Goal: Transaction & Acquisition: Purchase product/service

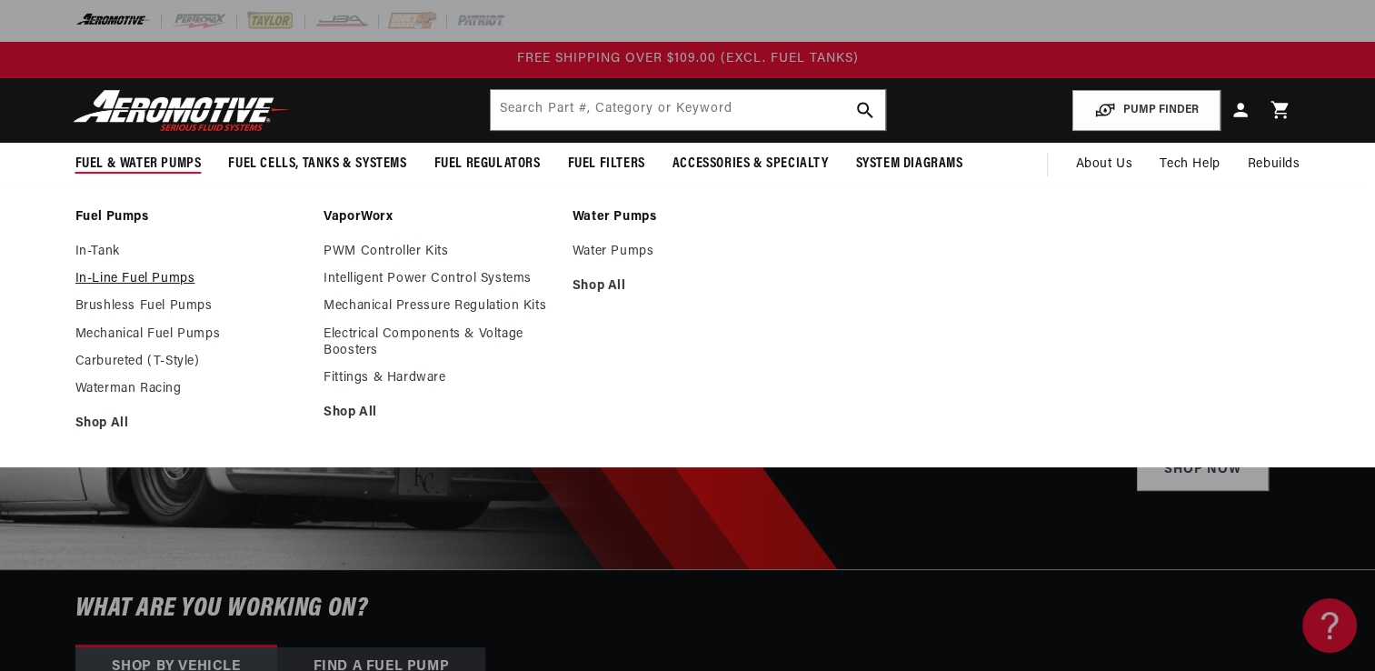
click at [120, 278] on link "In-Line Fuel Pumps" at bounding box center [190, 279] width 231 height 16
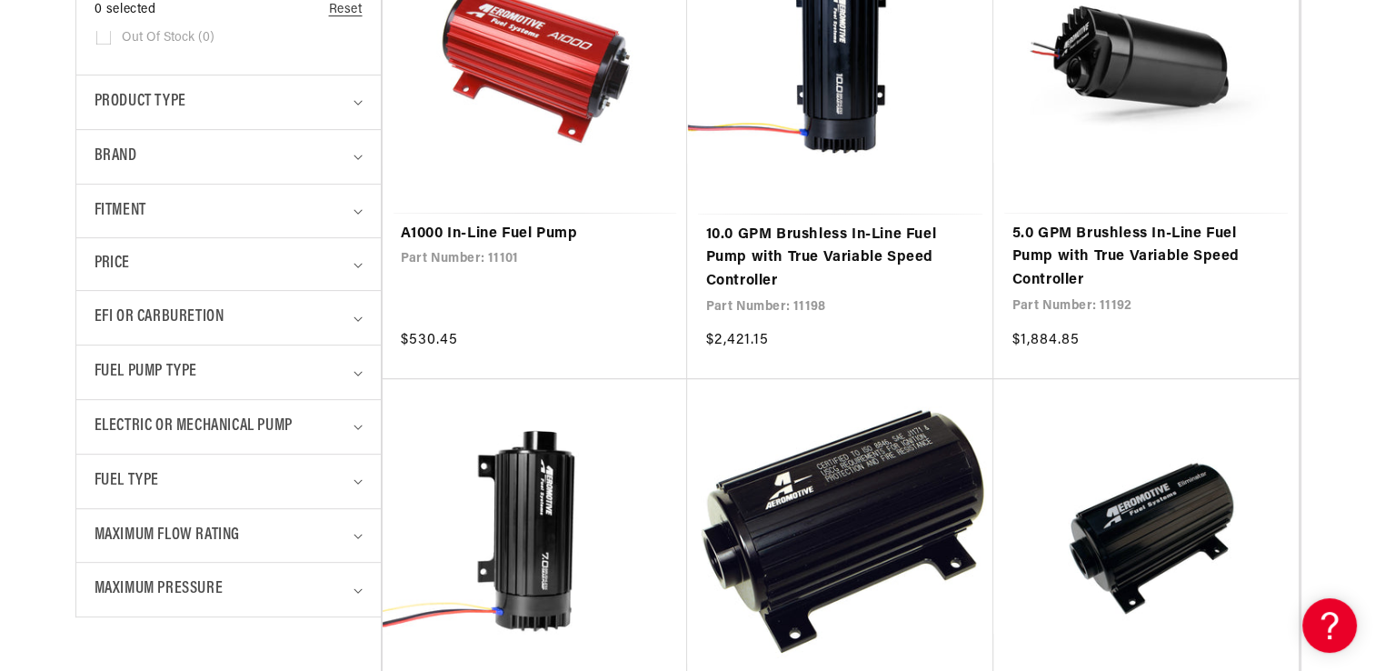
scroll to position [654, 0]
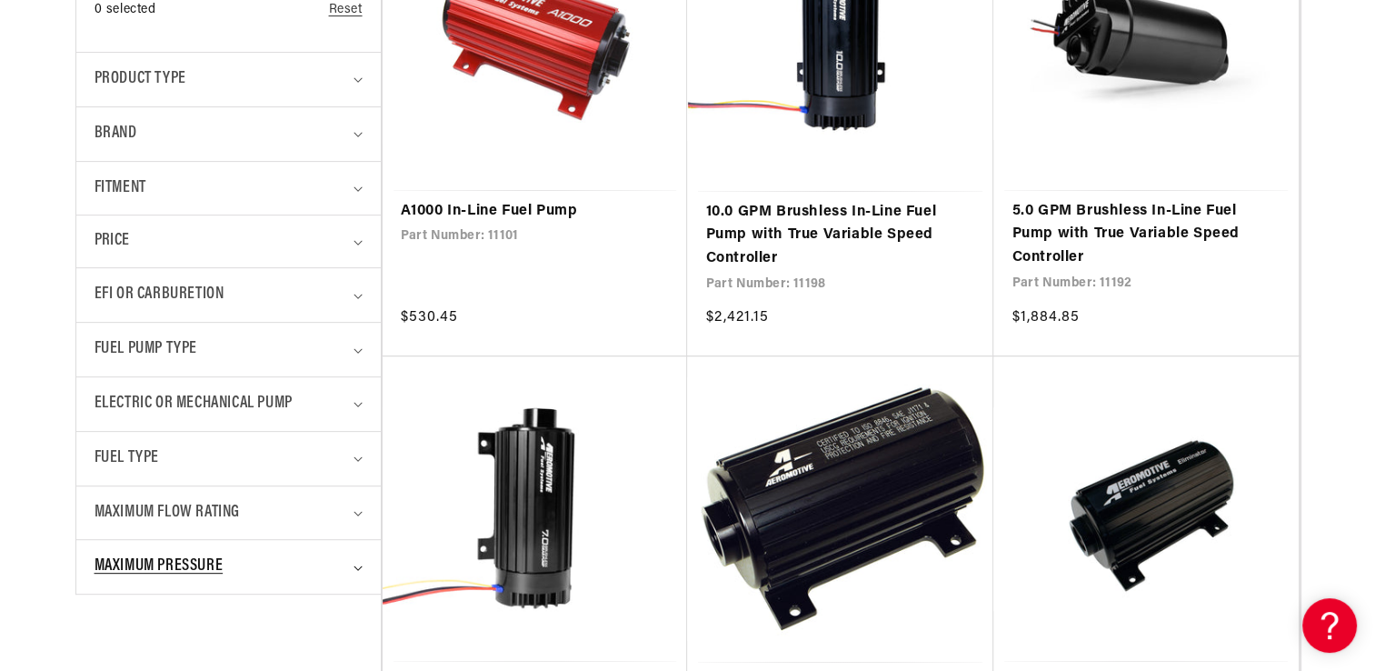
click at [358, 565] on icon "Maximum Pressure (0 selected)" at bounding box center [358, 567] width 9 height 5
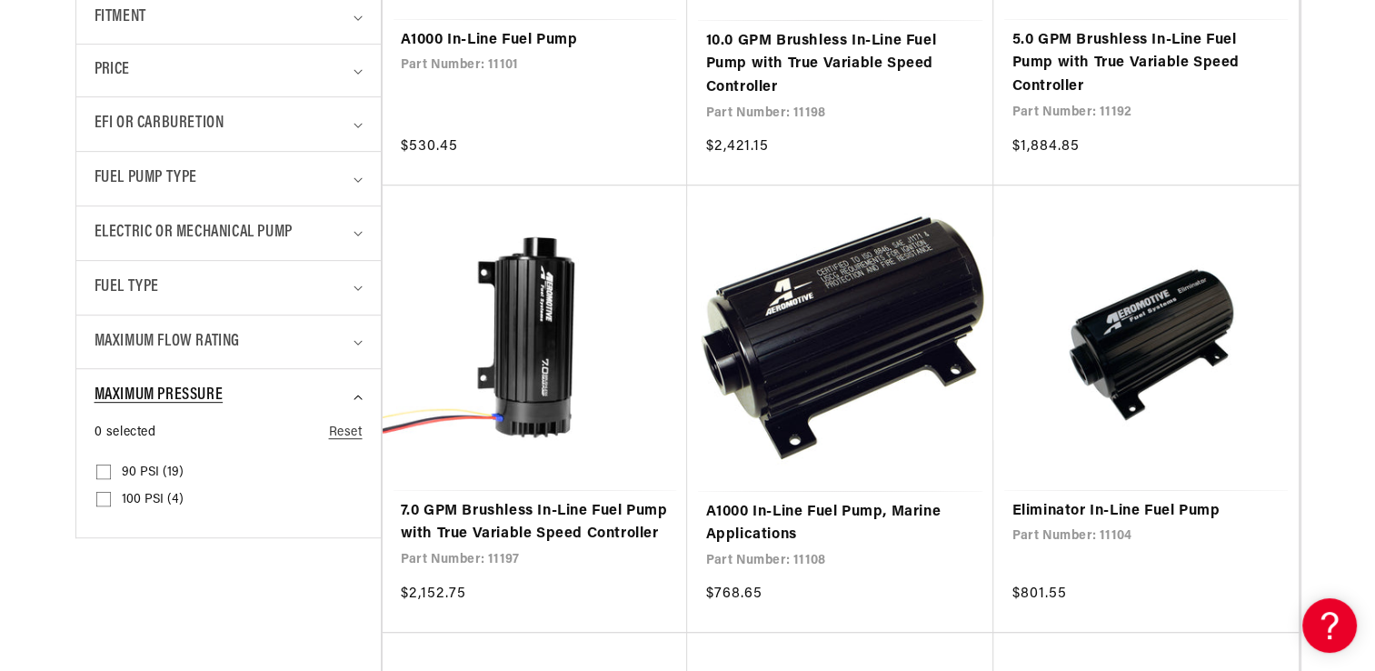
scroll to position [872, 0]
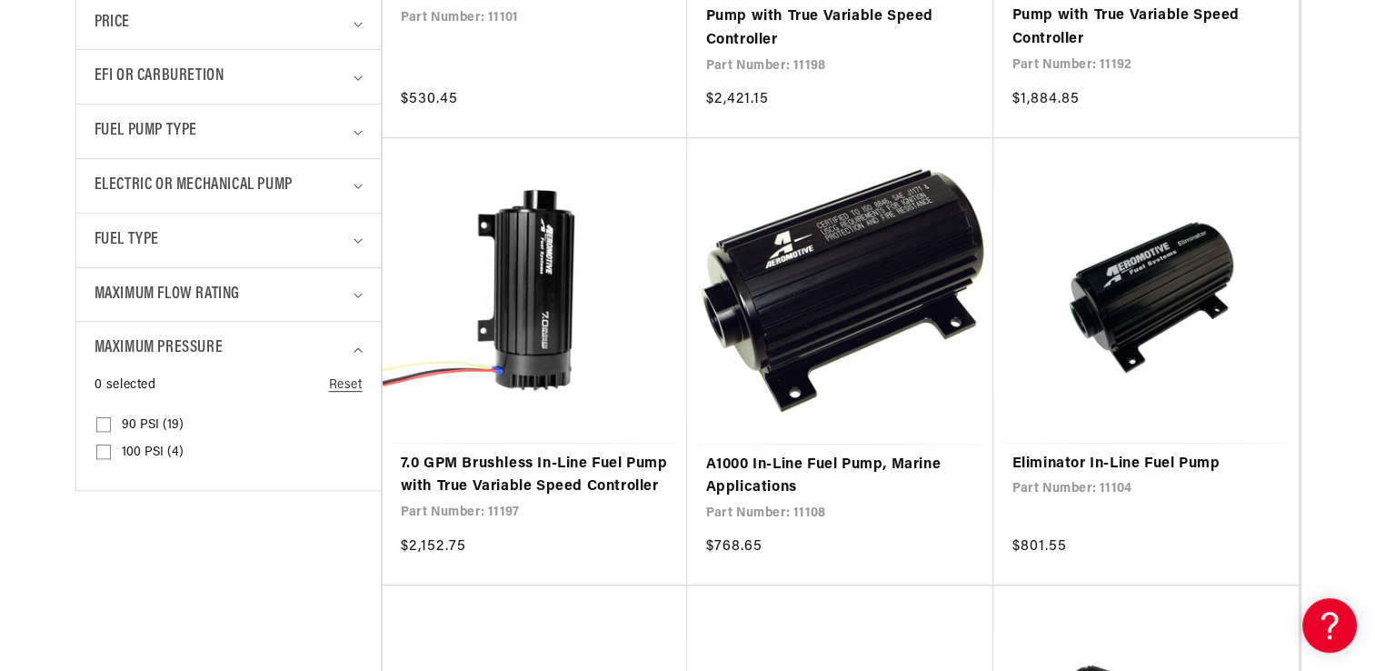
click at [372, 469] on details "Maximum Pressure 0 selected Reset Maximum Pressure 90 PSI (19) 90 PSI (19 produ…" at bounding box center [228, 405] width 304 height 168
click at [372, 460] on details "Maximum Pressure 0 selected Reset Maximum Pressure 90 PSI (19) 90 PSI (19 produ…" at bounding box center [228, 405] width 304 height 168
click at [357, 134] on summary "Fuel Pump Type" at bounding box center [229, 132] width 268 height 54
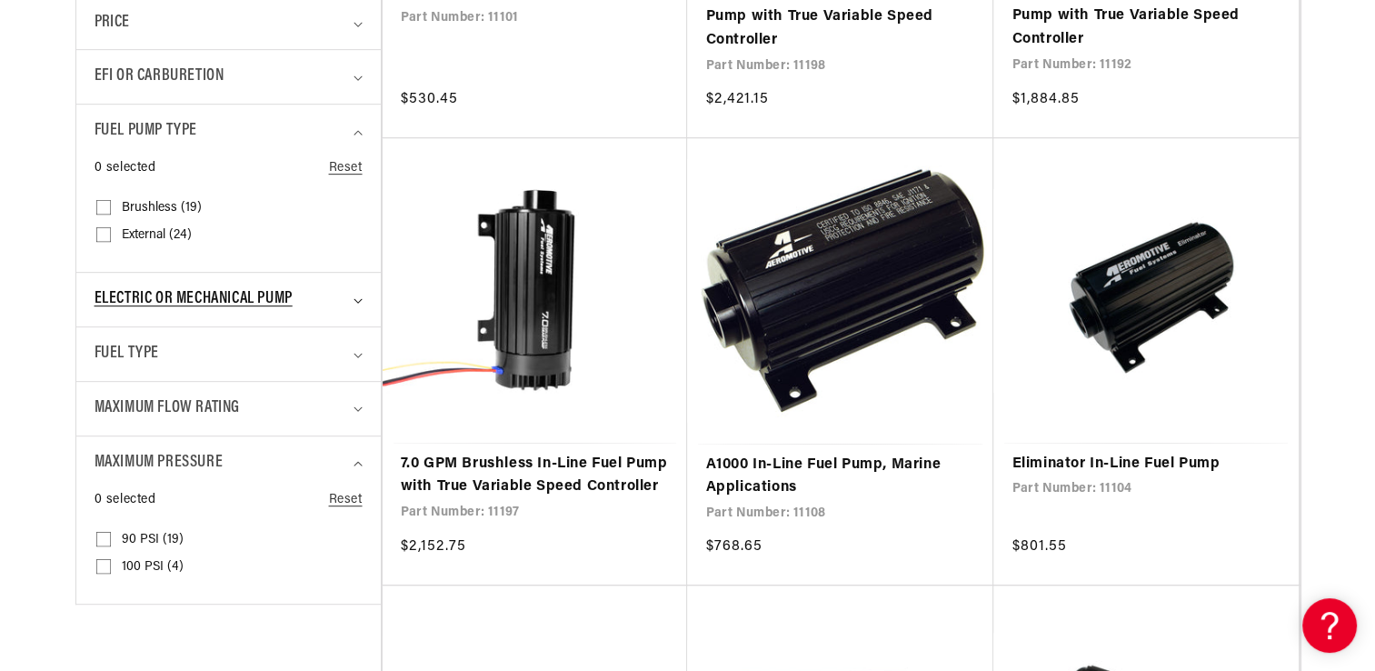
click at [332, 293] on div "Electric or Mechanical Pump" at bounding box center [221, 299] width 253 height 26
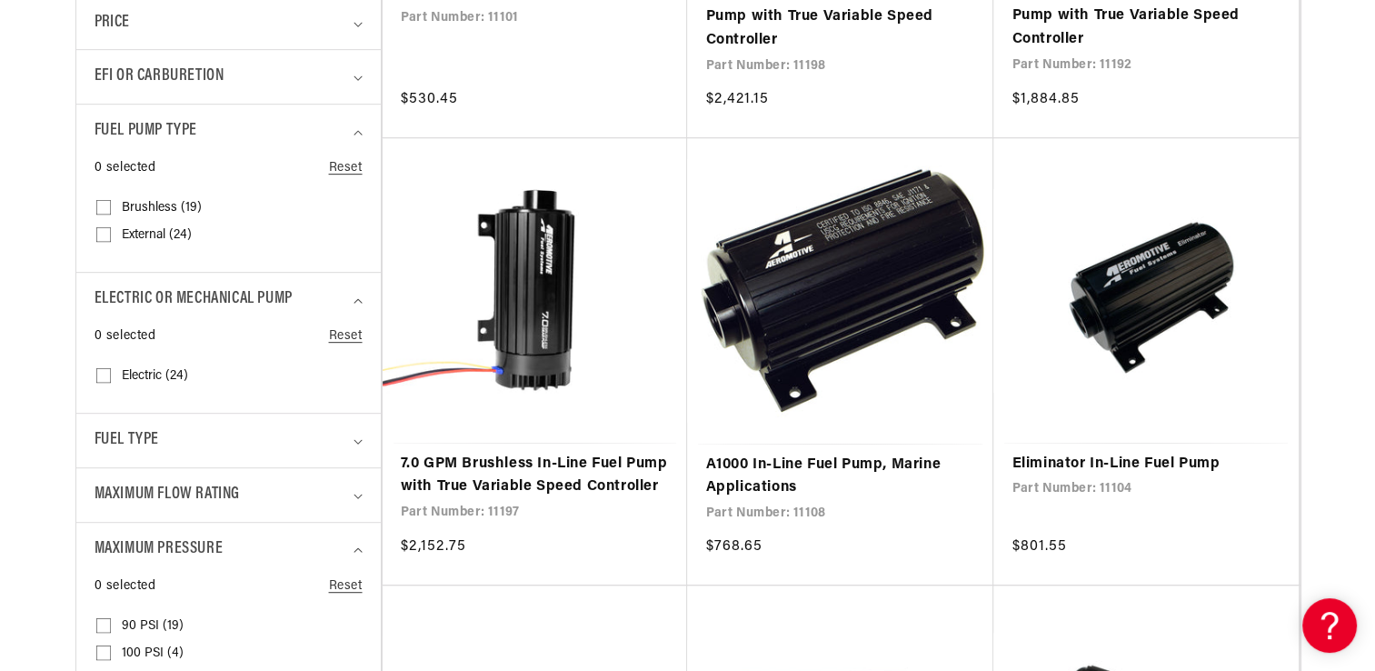
click at [99, 373] on input "Electric (24) Electric (24 products)" at bounding box center [103, 379] width 15 height 15
checkbox input "true"
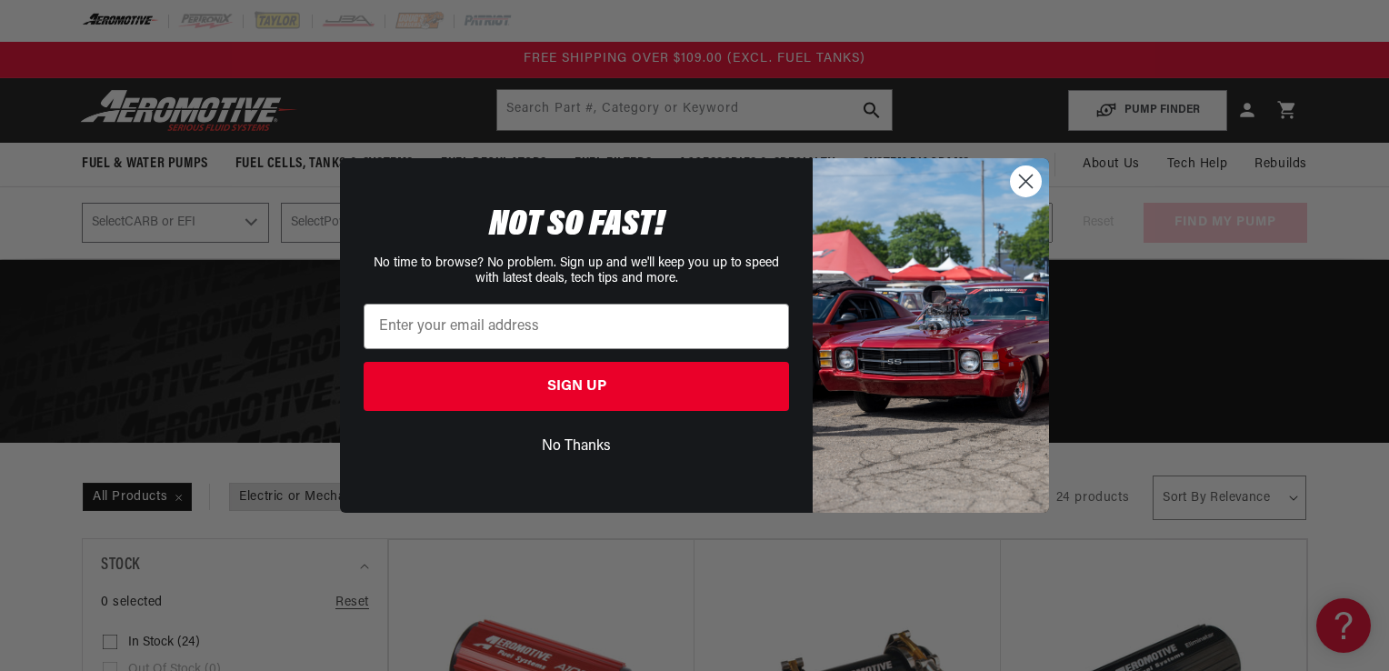
click at [1023, 178] on icon "Close dialog" at bounding box center [1026, 180] width 13 height 13
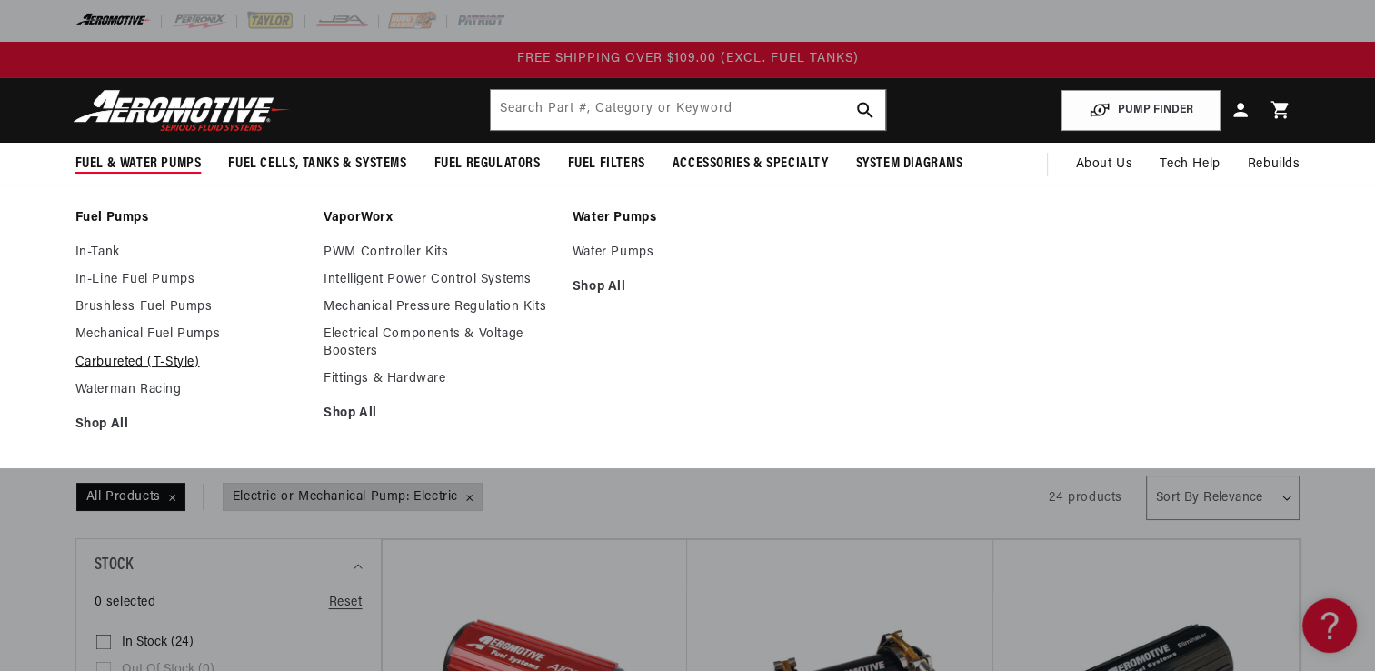
click at [153, 354] on link "Carbureted (T-Style)" at bounding box center [190, 362] width 231 height 16
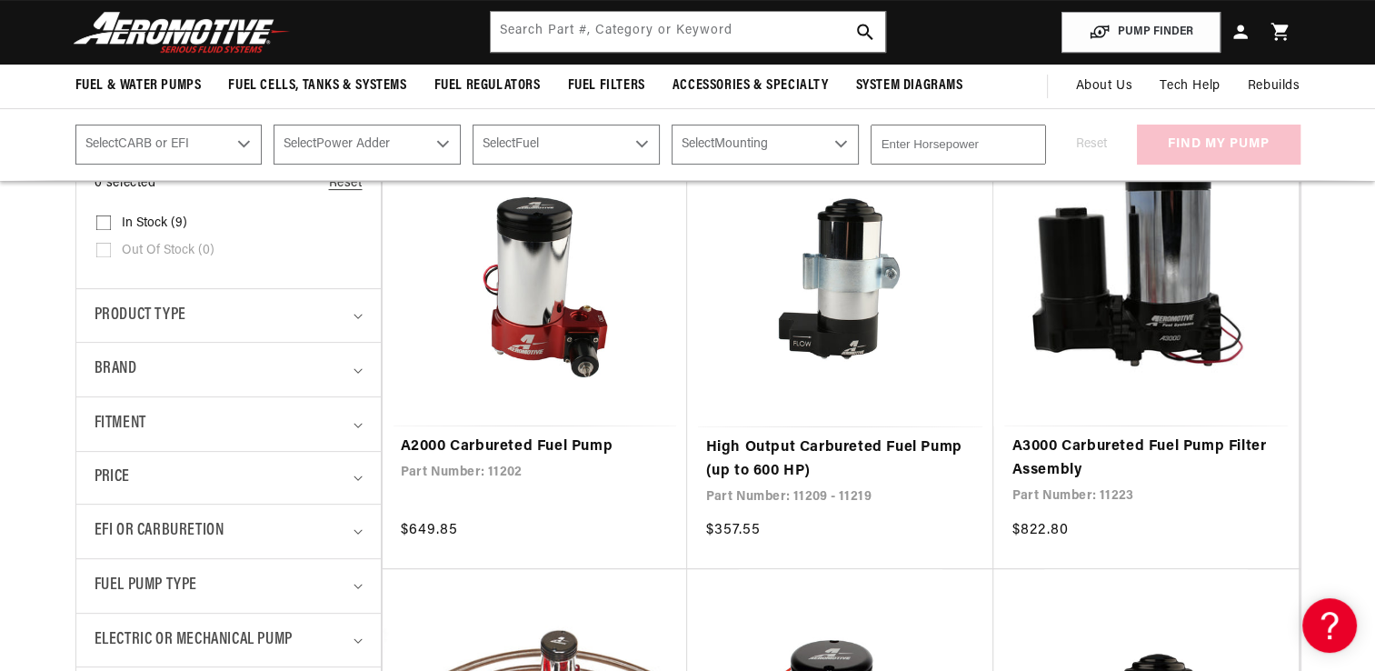
scroll to position [400, 0]
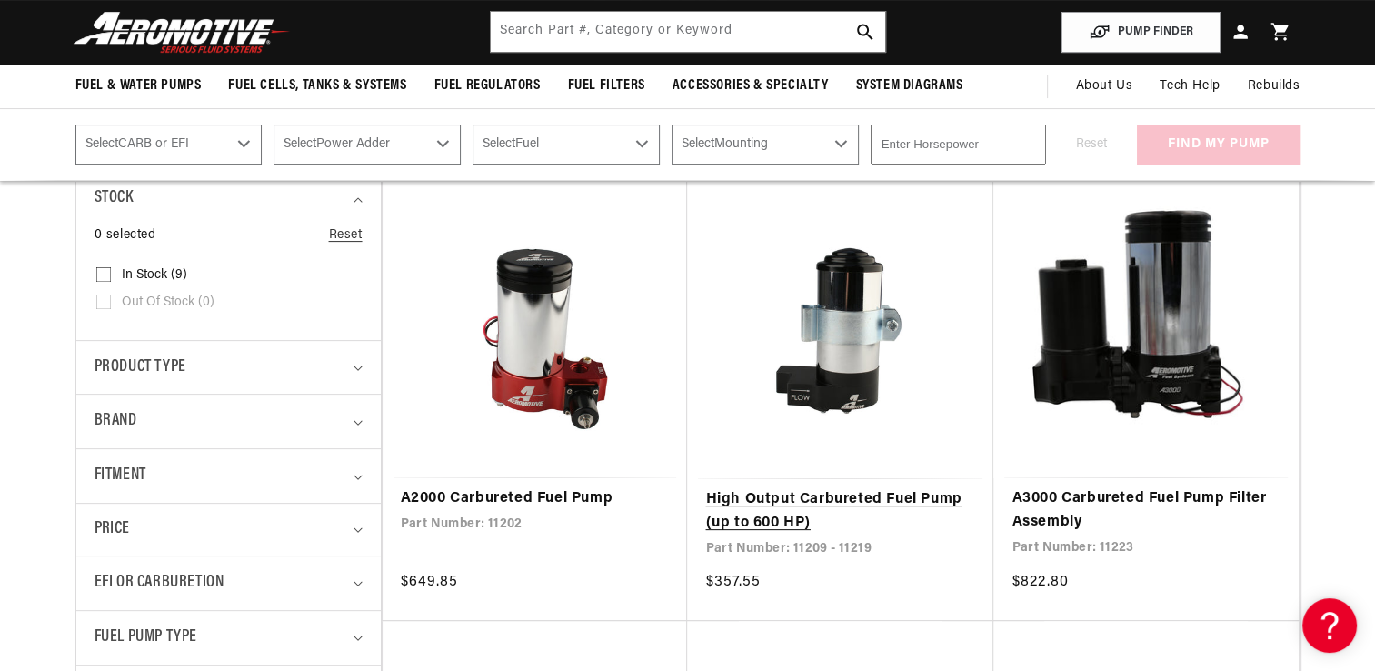
click at [800, 503] on link "High Output Carbureted Fuel Pump (up to 600 HP)" at bounding box center [840, 511] width 270 height 46
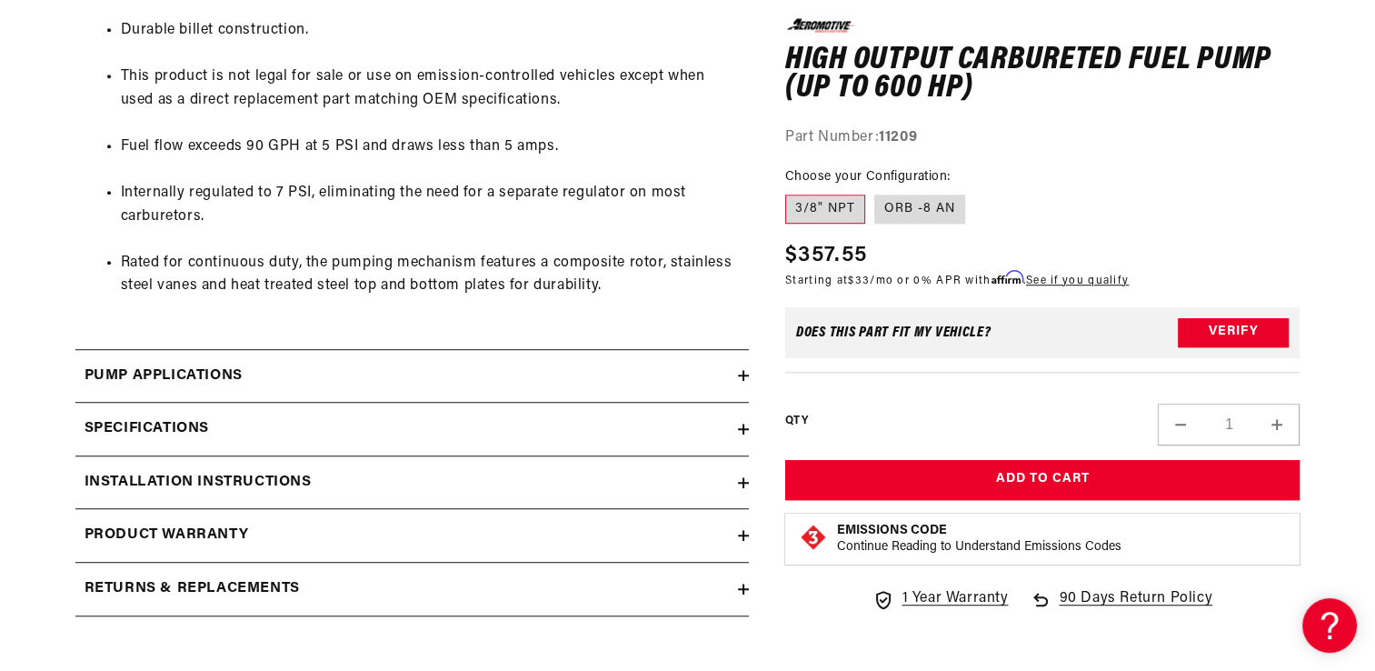
scroll to position [1127, 0]
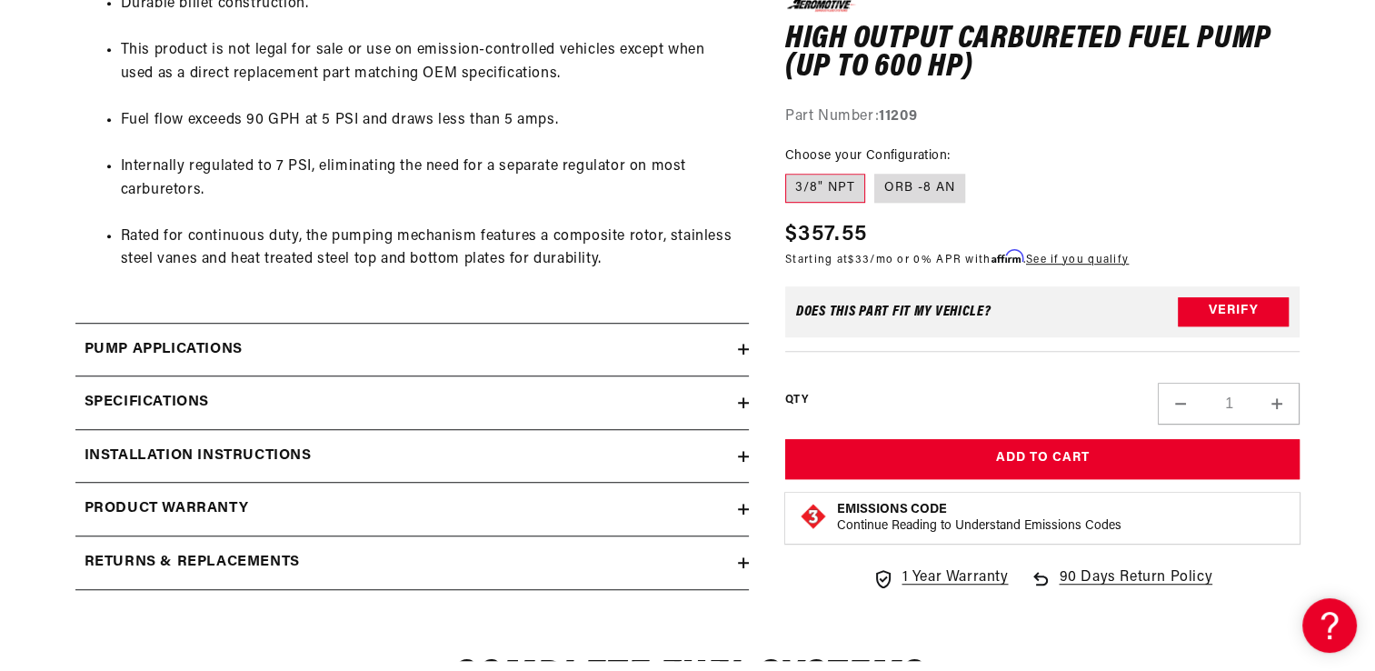
click at [743, 400] on icon at bounding box center [743, 402] width 0 height 11
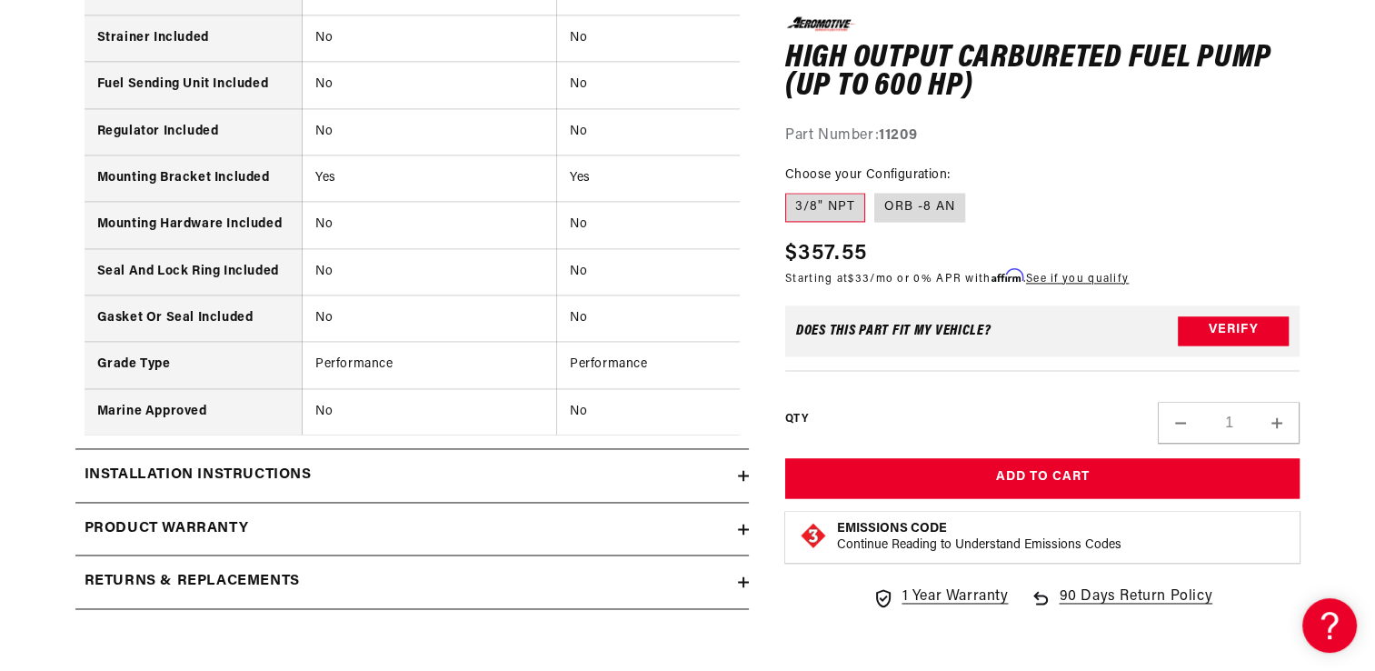
scroll to position [2617, 0]
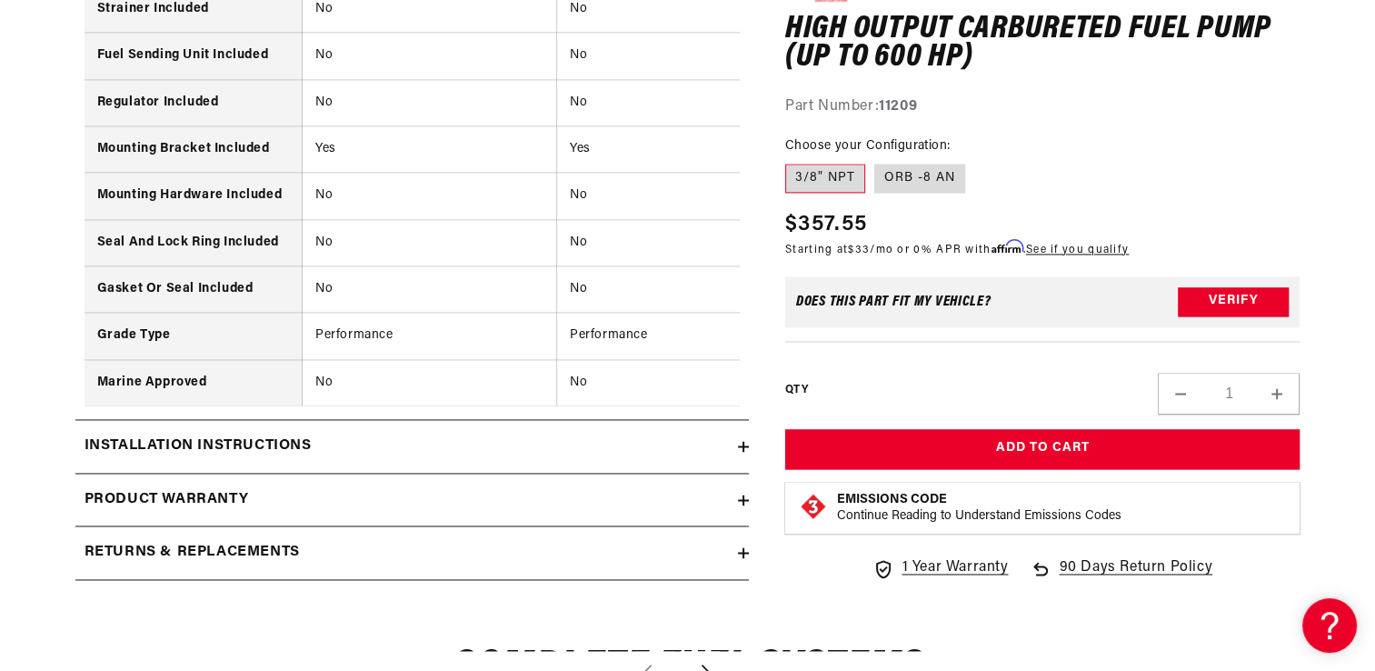
click at [224, 453] on h2 "Installation Instructions" at bounding box center [198, 446] width 227 height 24
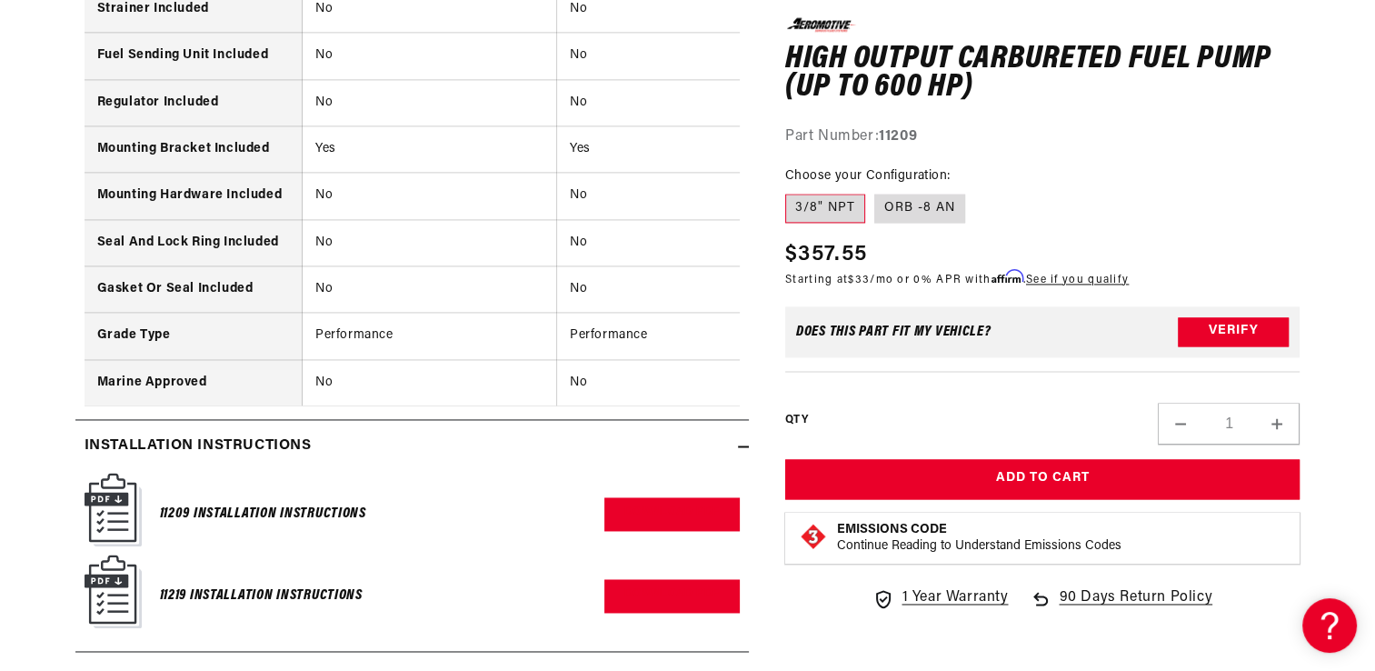
click at [102, 505] on img at bounding box center [113, 510] width 57 height 74
click at [627, 513] on link "Download PDF" at bounding box center [671, 514] width 135 height 34
click at [659, 605] on link "Download PDF" at bounding box center [671, 596] width 135 height 34
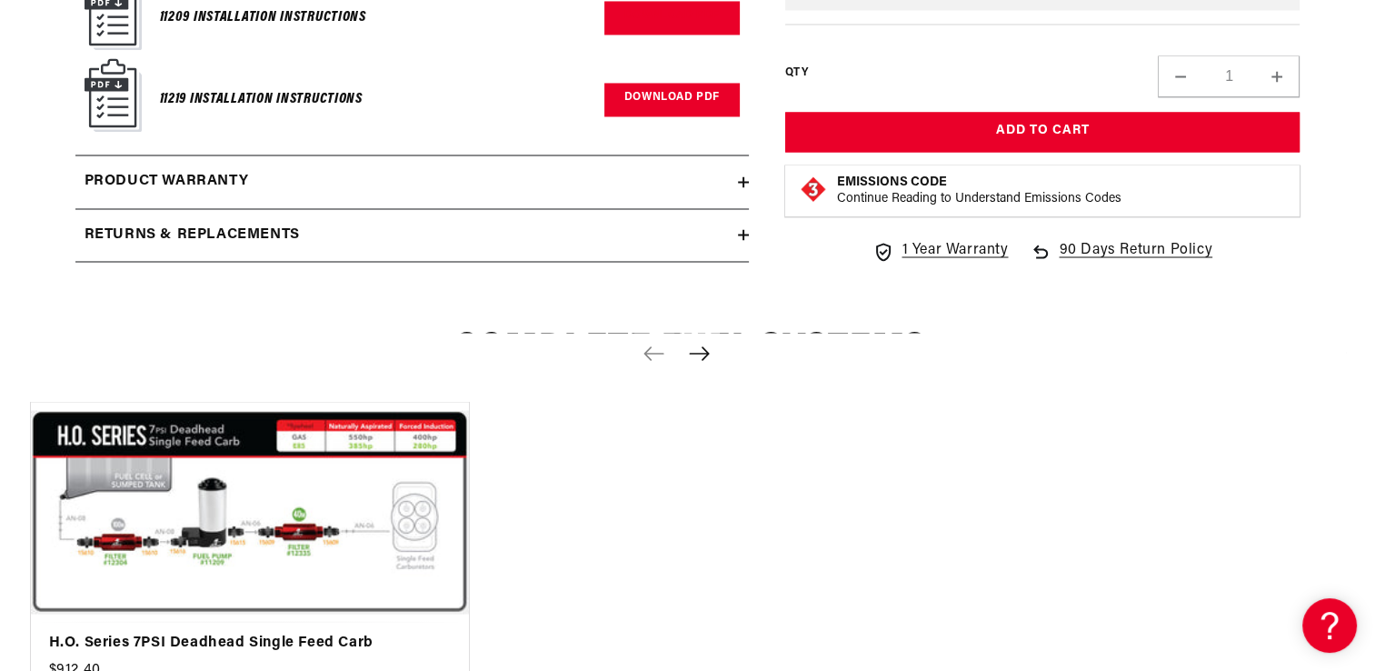
scroll to position [3271, 0]
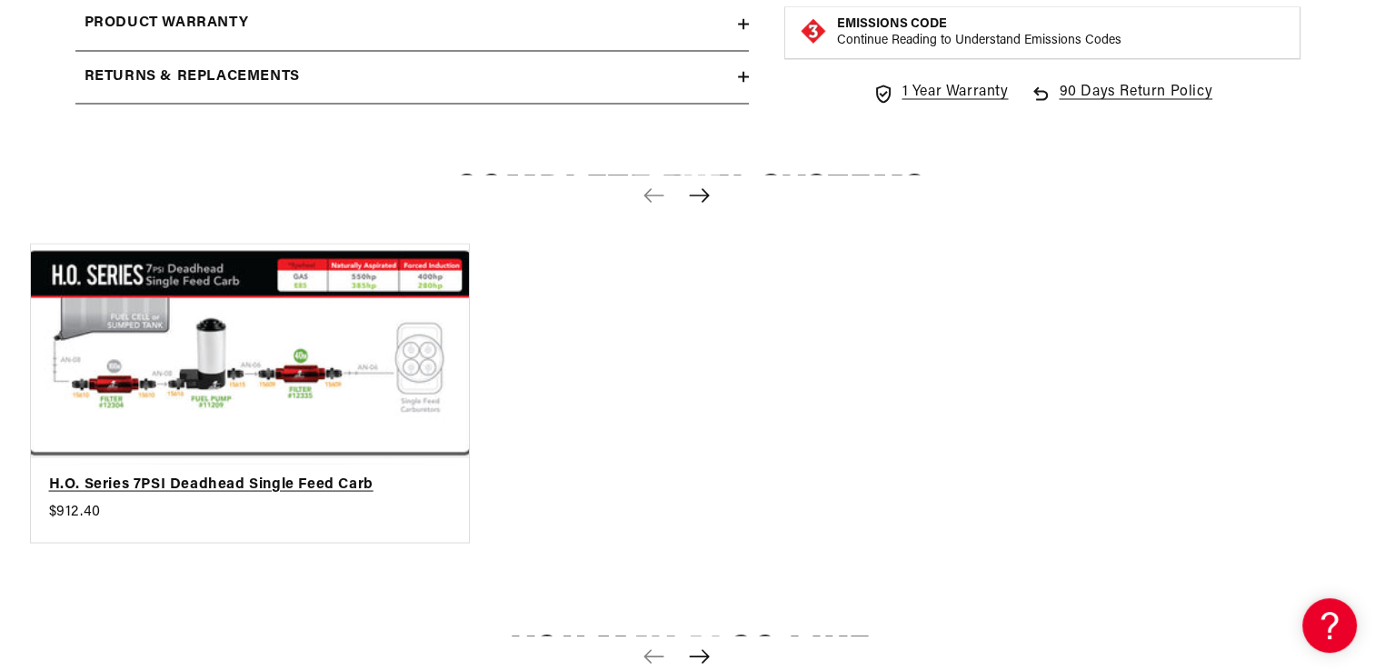
click at [188, 473] on link "H.O. Series 7PSI Deadhead Single Feed Carb" at bounding box center [240, 485] width 383 height 24
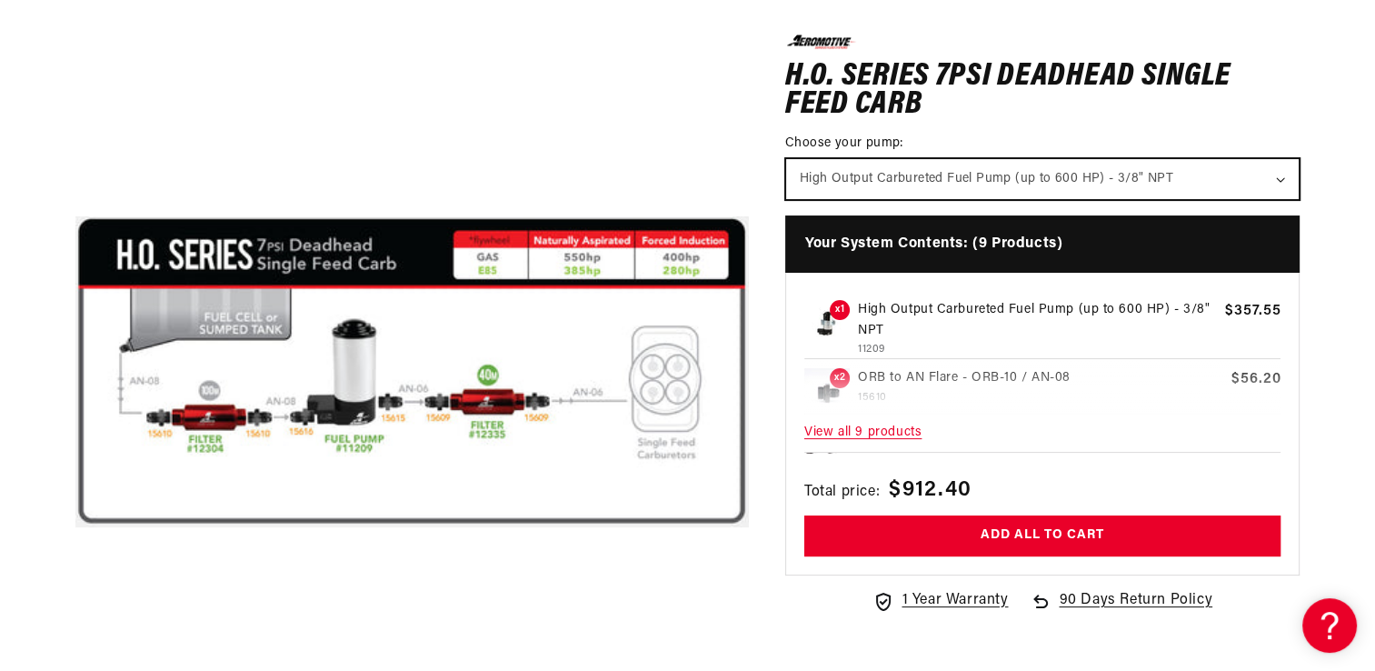
click at [1280, 176] on select "High Output Carbureted Fuel Pump (up to 600 HP) - 3/8" NPT" at bounding box center [1042, 179] width 513 height 40
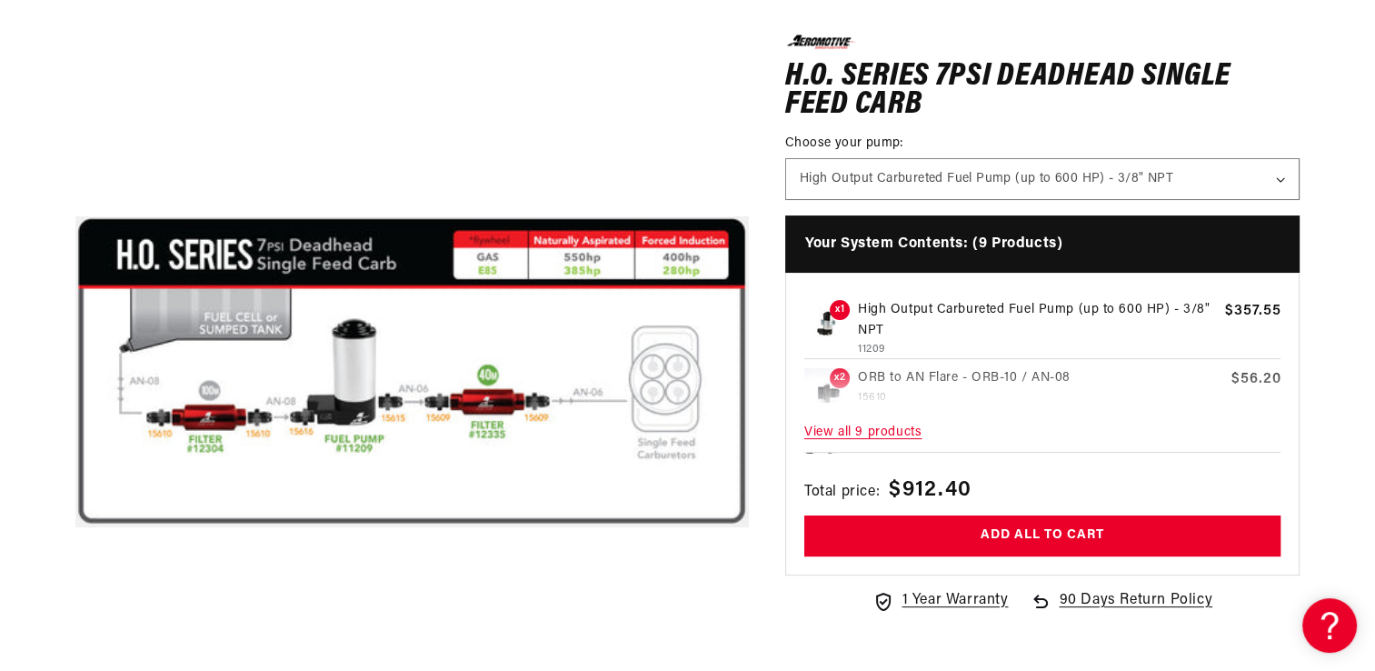
click at [881, 431] on span "View all 9 products" at bounding box center [1042, 432] width 477 height 39
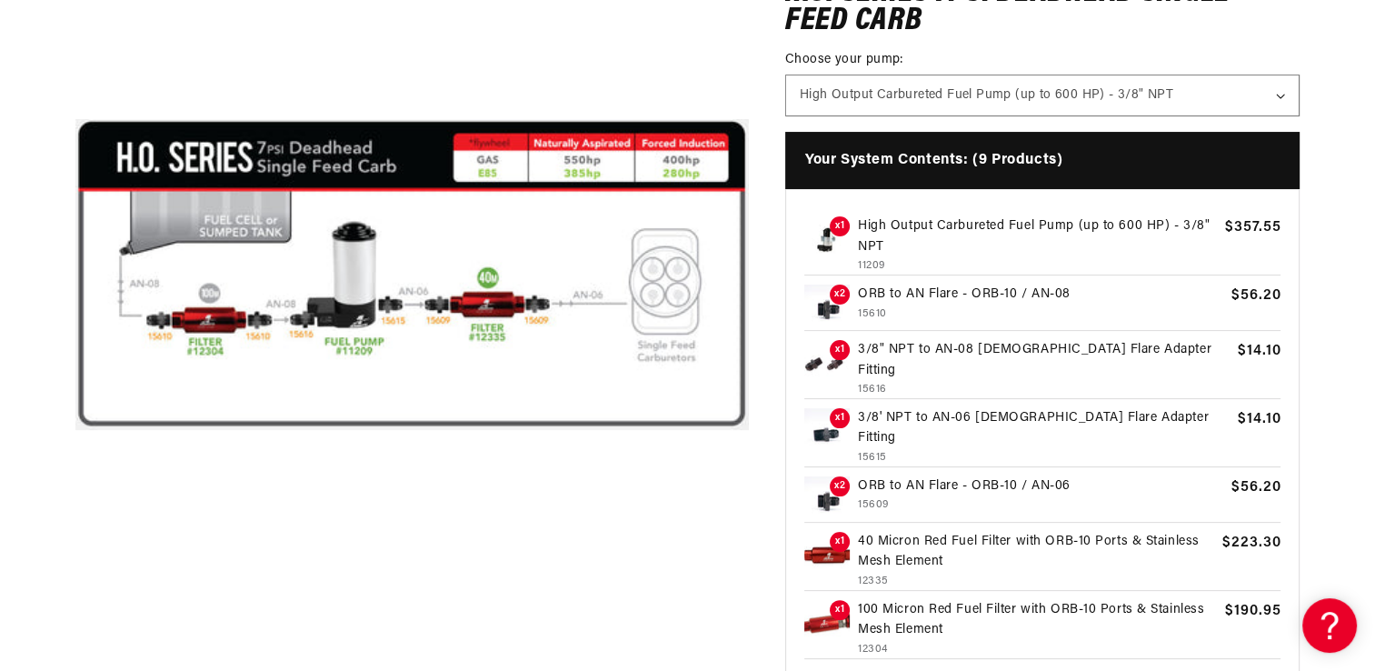
scroll to position [327, 0]
